Goal: Information Seeking & Learning: Learn about a topic

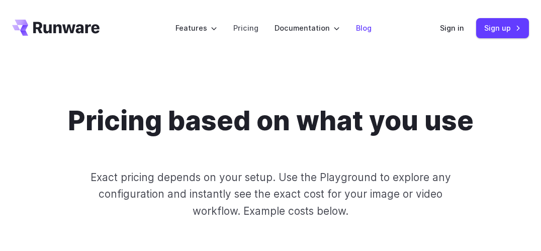
click at [356, 26] on link "Blog" at bounding box center [364, 28] width 16 height 12
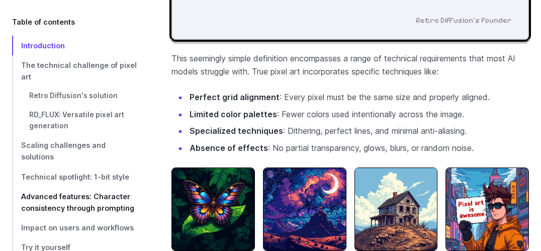
scroll to position [916, 0]
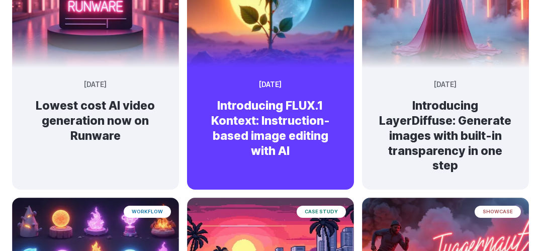
scroll to position [193, 0]
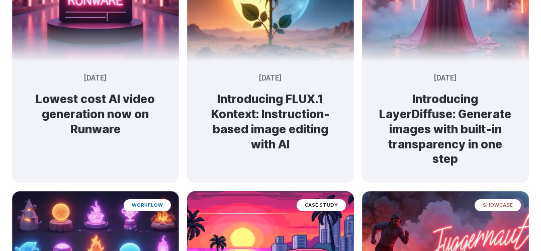
click at [245, 184] on img at bounding box center [270, 247] width 175 height 127
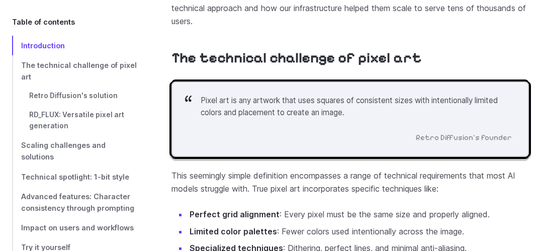
scroll to position [820, 0]
